Goal: Information Seeking & Learning: Find specific fact

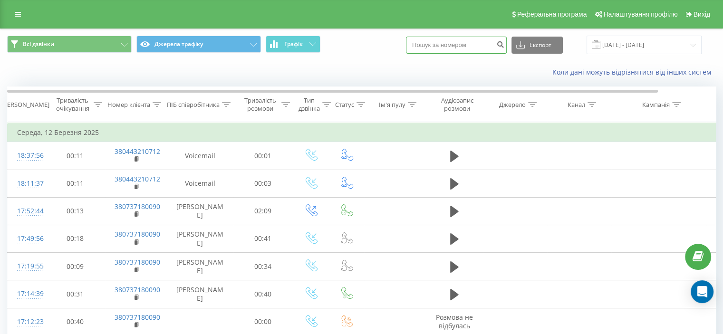
click at [449, 47] on input at bounding box center [456, 45] width 101 height 17
paste input "0665561878"
type input "0665561878"
click at [504, 43] on icon "submit" at bounding box center [500, 43] width 8 height 6
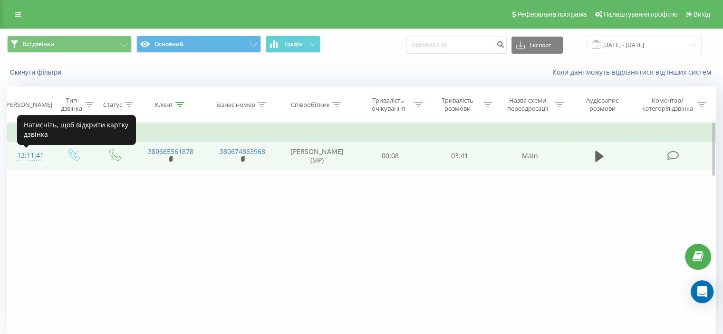
click at [31, 156] on div "13:11:41" at bounding box center [29, 155] width 25 height 19
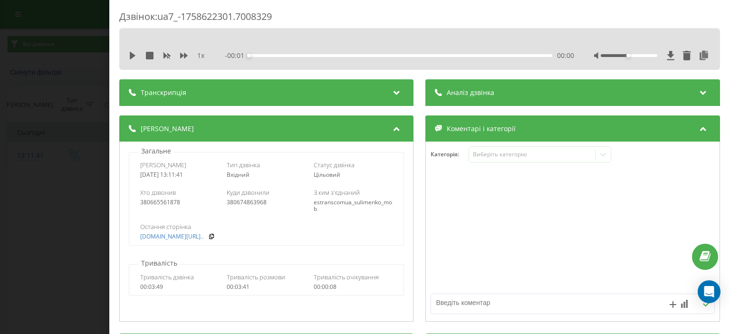
click at [466, 84] on div "Аналіз дзвінка" at bounding box center [573, 92] width 294 height 27
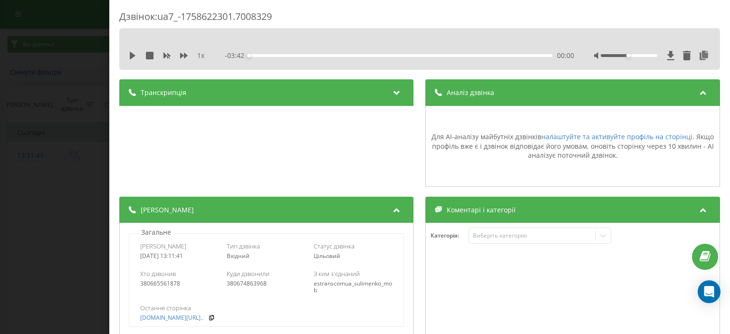
click at [56, 179] on div "Дзвінок : ua7_-1758622301.7008329 1 x - 03:42 00:00 00:00 Транскрипція Для AI-а…" at bounding box center [365, 167] width 730 height 334
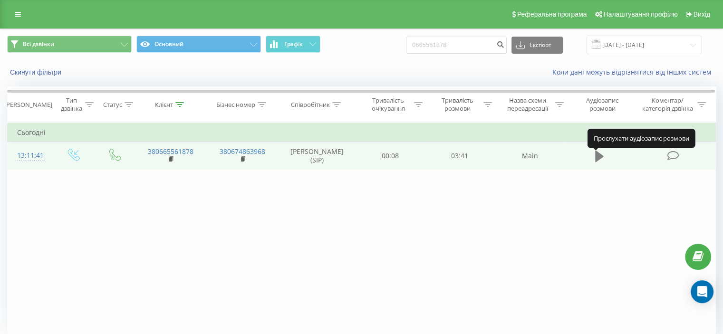
click at [600, 155] on icon at bounding box center [599, 156] width 9 height 13
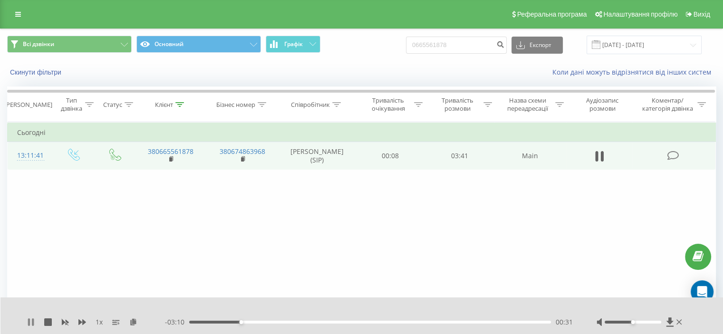
click at [32, 325] on icon at bounding box center [33, 322] width 2 height 8
drag, startPoint x: 242, startPoint y: 322, endPoint x: 215, endPoint y: 316, distance: 28.2
click at [215, 320] on div "00:15" at bounding box center [215, 322] width 4 height 4
click at [29, 323] on icon at bounding box center [31, 322] width 6 height 8
click at [31, 323] on icon at bounding box center [31, 322] width 8 height 8
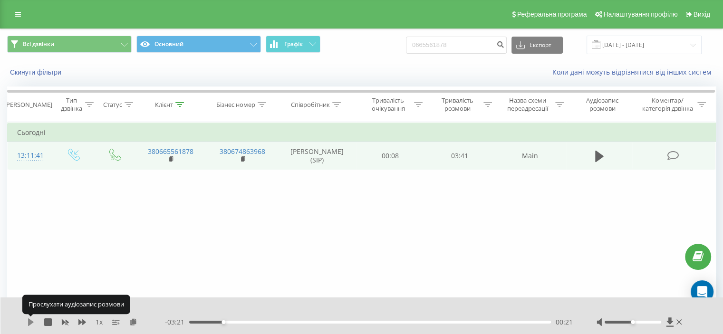
click at [31, 324] on icon at bounding box center [31, 322] width 6 height 8
click at [32, 326] on icon at bounding box center [31, 322] width 8 height 8
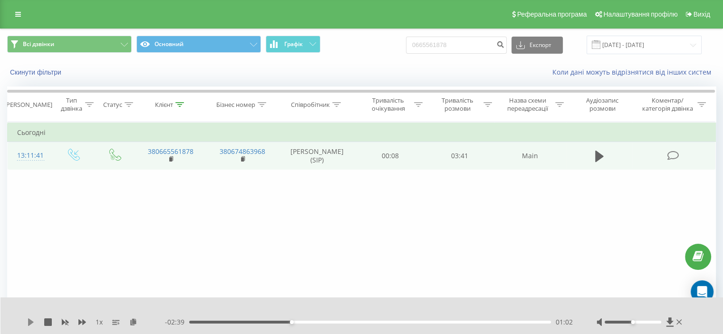
click at [33, 321] on icon at bounding box center [31, 322] width 8 height 8
click at [26, 322] on div "1 x - 01:56 01:45 01:45" at bounding box center [361, 316] width 723 height 37
click at [29, 321] on icon at bounding box center [29, 322] width 2 height 8
drag, startPoint x: 363, startPoint y: 322, endPoint x: 358, endPoint y: 322, distance: 5.2
click at [358, 322] on div "01:43" at bounding box center [358, 322] width 4 height 4
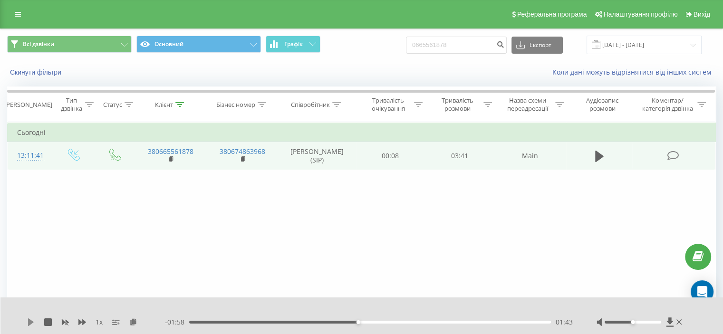
click at [28, 323] on icon at bounding box center [31, 322] width 6 height 8
click at [368, 323] on div "01:56" at bounding box center [370, 322] width 362 height 3
click at [363, 322] on div "01:47" at bounding box center [370, 322] width 362 height 3
click at [354, 323] on div "01:48" at bounding box center [370, 322] width 362 height 3
click at [601, 159] on icon at bounding box center [601, 156] width 3 height 10
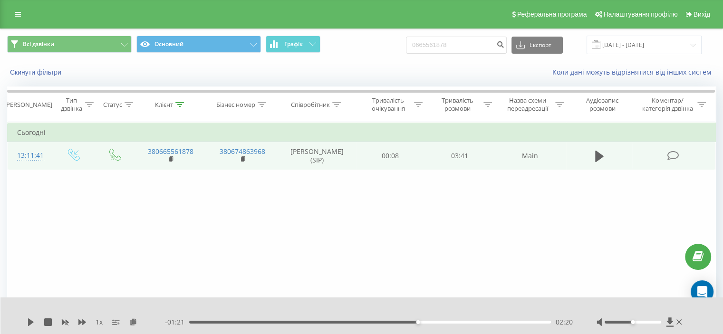
click at [410, 322] on div "02:20" at bounding box center [370, 322] width 362 height 3
click at [30, 318] on icon at bounding box center [31, 322] width 8 height 8
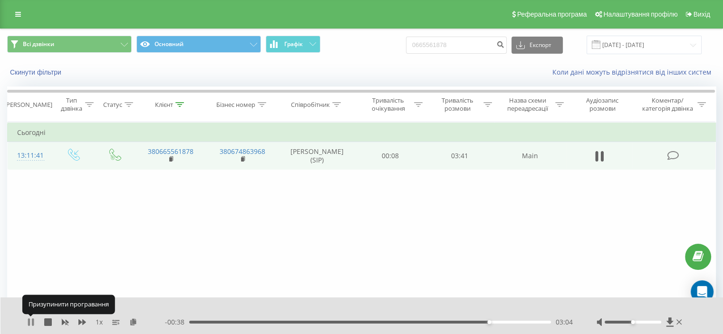
click at [29, 325] on icon at bounding box center [29, 322] width 2 height 8
